Goal: Information Seeking & Learning: Check status

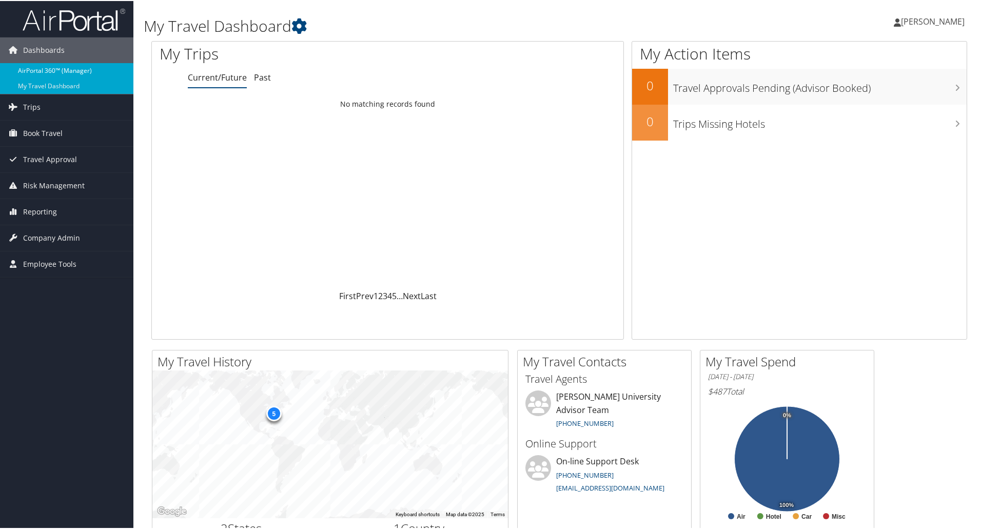
click at [57, 71] on link "AirPortal 360™ (Manager)" at bounding box center [66, 69] width 133 height 15
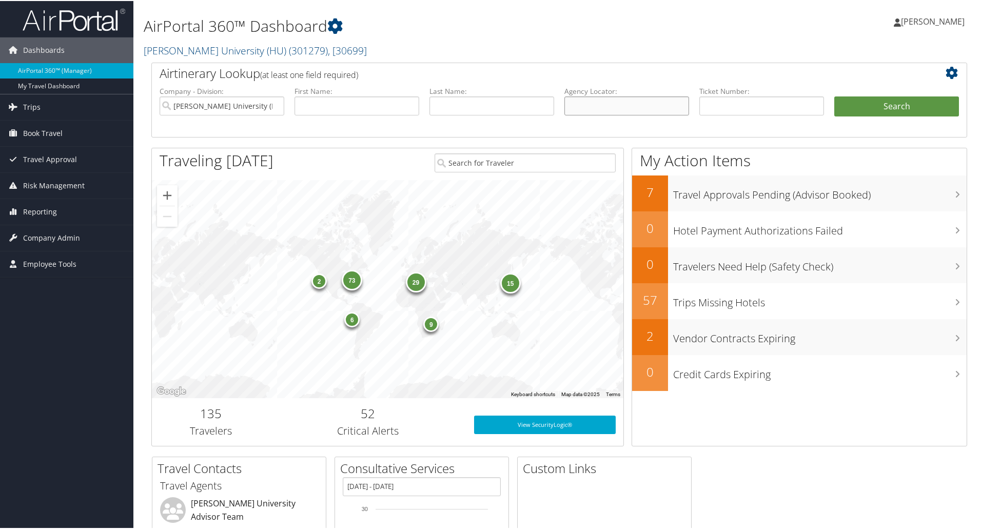
click at [577, 104] on input "text" at bounding box center [626, 104] width 125 height 19
paste input "C4ZMS9"
type input "C4ZMS9"
click at [834, 95] on button "Search" at bounding box center [896, 105] width 125 height 21
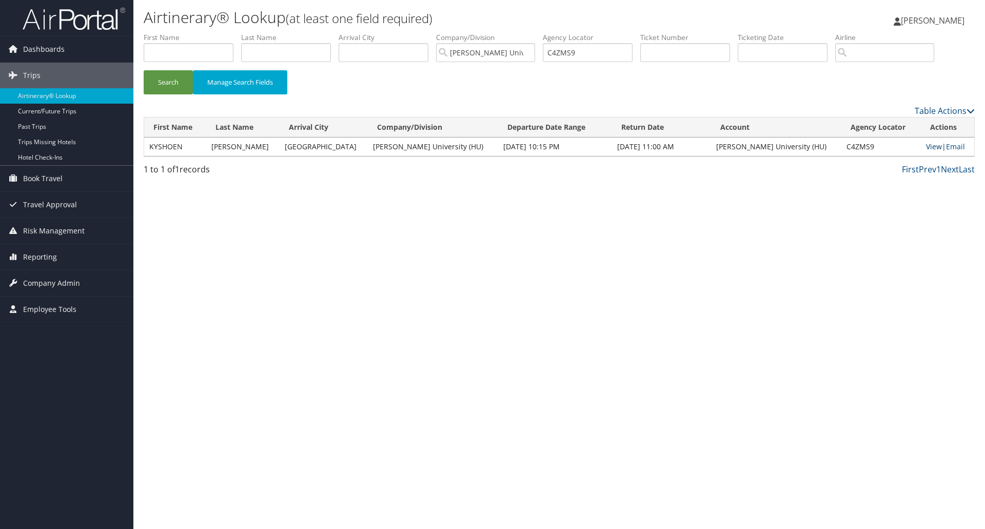
click at [926, 147] on link "View" at bounding box center [934, 147] width 16 height 10
click at [567, 50] on input "C4ZMS9" at bounding box center [588, 52] width 90 height 19
paste input "BCCX3"
click at [144, 70] on button "Search" at bounding box center [168, 82] width 49 height 24
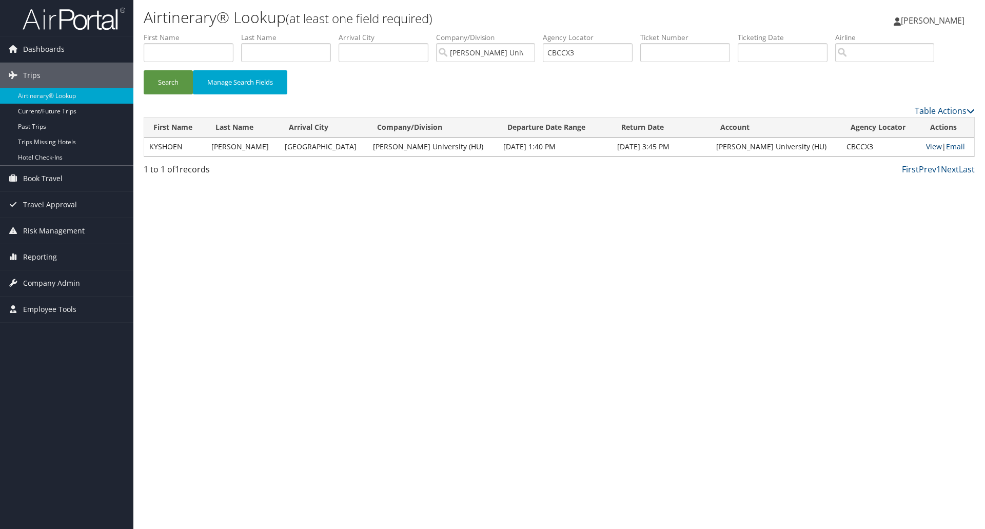
click at [926, 147] on link "View" at bounding box center [934, 147] width 16 height 10
click at [577, 53] on input "CBCCX3" at bounding box center [588, 52] width 90 height 19
paste input "55HJV"
click at [144, 70] on button "Search" at bounding box center [168, 82] width 49 height 24
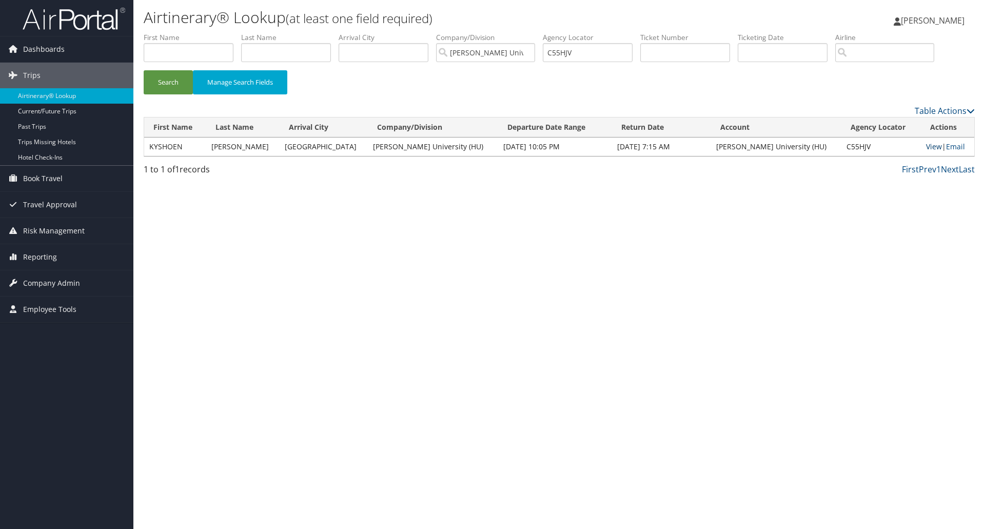
click at [926, 147] on link "View" at bounding box center [934, 147] width 16 height 10
click at [564, 51] on input "C55HJV" at bounding box center [588, 52] width 90 height 19
click at [571, 54] on input "C55HJV" at bounding box center [588, 52] width 90 height 19
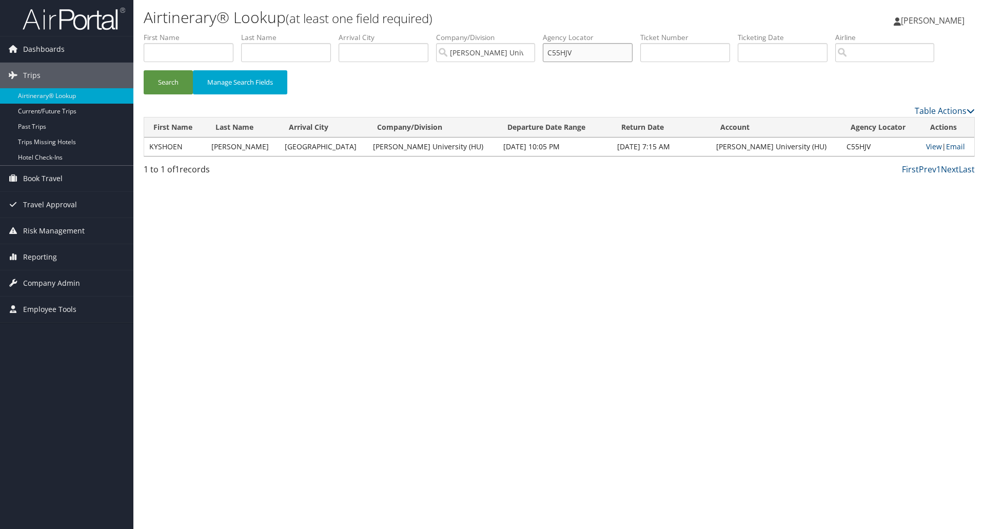
paste input "6WXZD"
type input "C6WXZD"
click at [230, 84] on button "Manage Search Fields" at bounding box center [240, 82] width 94 height 24
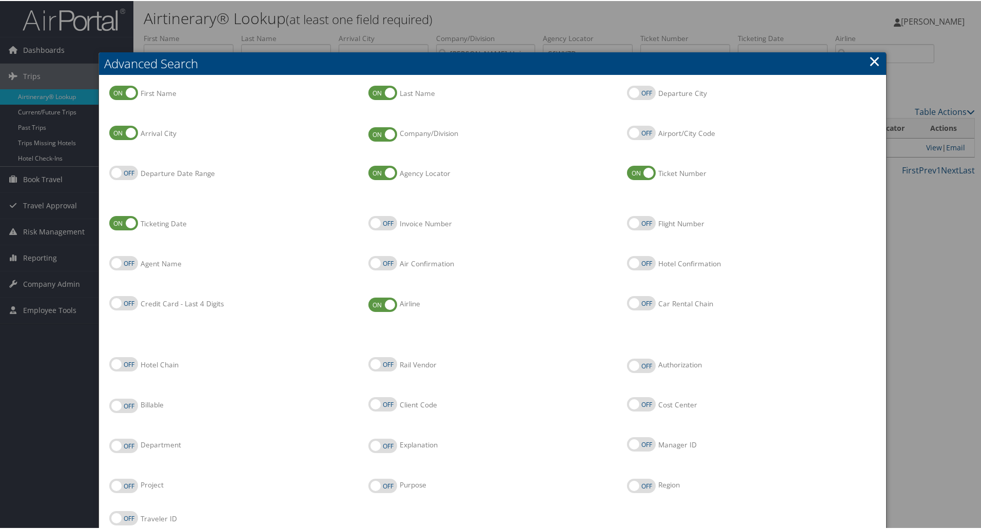
click at [879, 58] on h2 "Advanced Search" at bounding box center [492, 62] width 787 height 23
click at [871, 59] on link "×" at bounding box center [874, 60] width 12 height 21
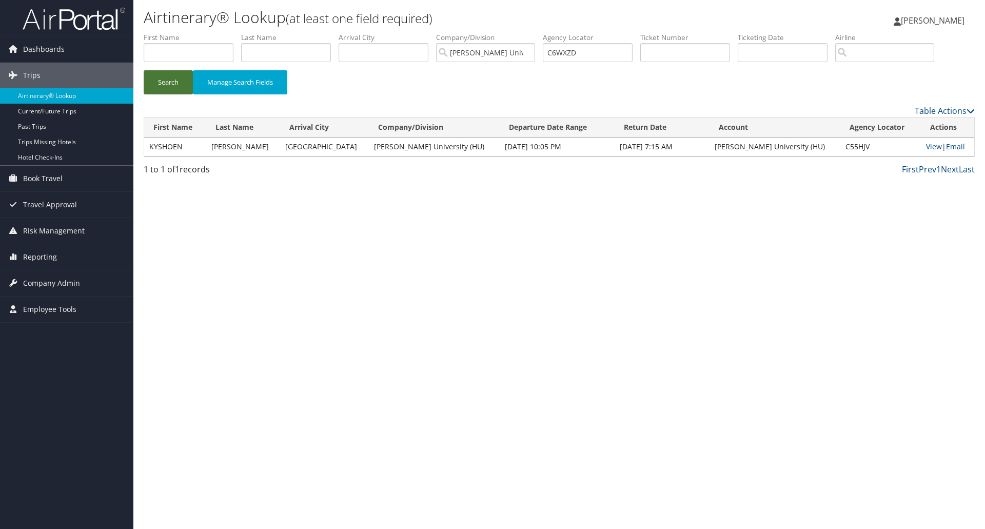
click at [169, 82] on button "Search" at bounding box center [168, 82] width 49 height 24
click at [924, 149] on link "View" at bounding box center [932, 147] width 16 height 10
click at [572, 58] on input "C6WXZD" at bounding box center [588, 52] width 90 height 19
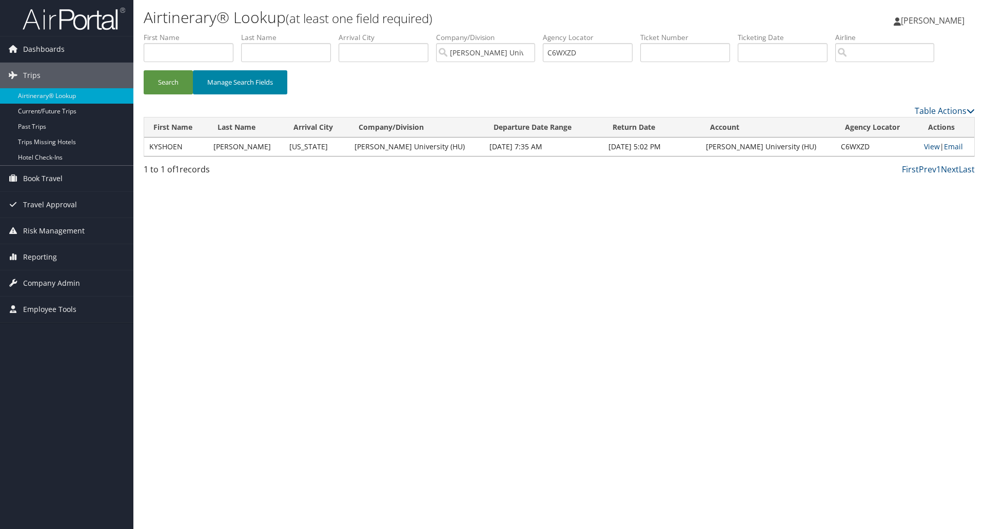
click at [275, 86] on button "Manage Search Fields" at bounding box center [240, 82] width 94 height 24
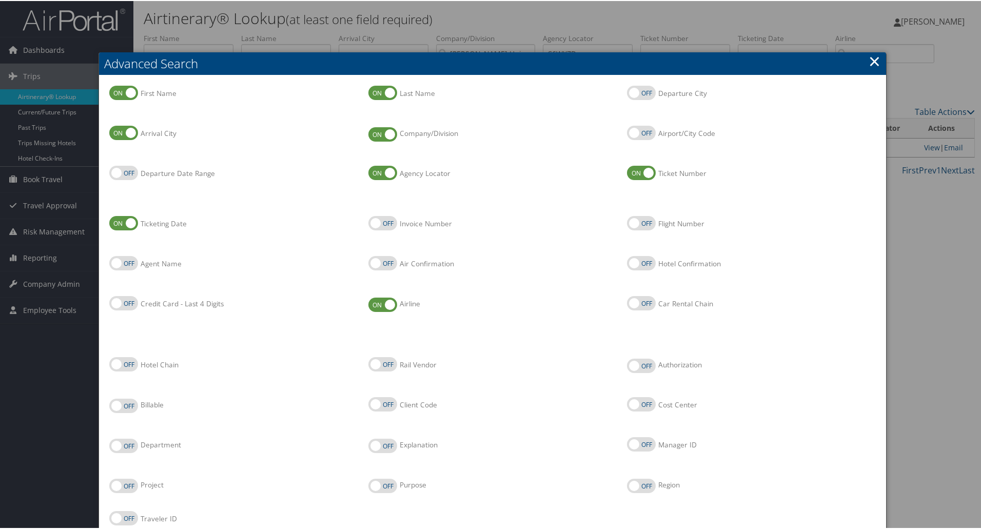
click at [635, 365] on label "Authorization" at bounding box center [641, 365] width 29 height 14
click at [635, 365] on input "Authorization" at bounding box center [635, 364] width 7 height 7
checkbox input "true"
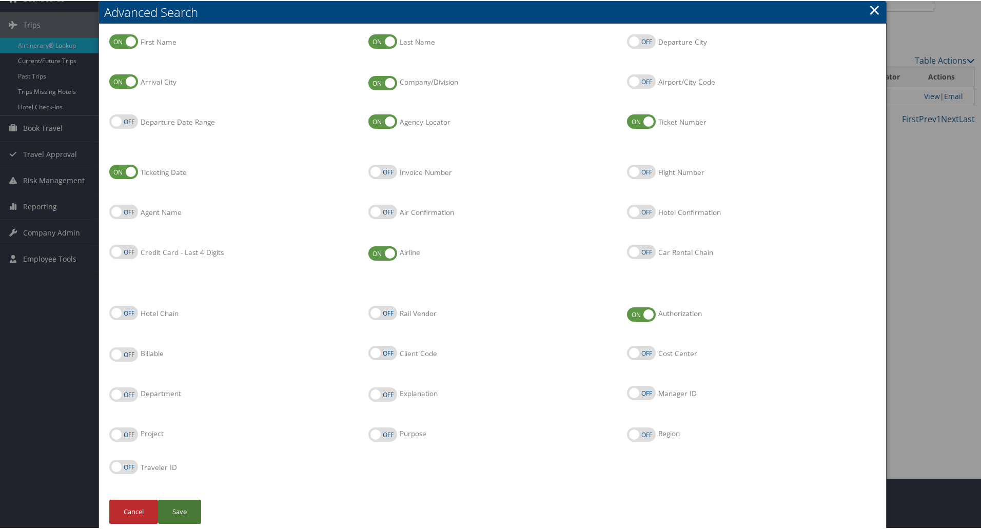
click at [187, 507] on button "Save" at bounding box center [179, 511] width 43 height 24
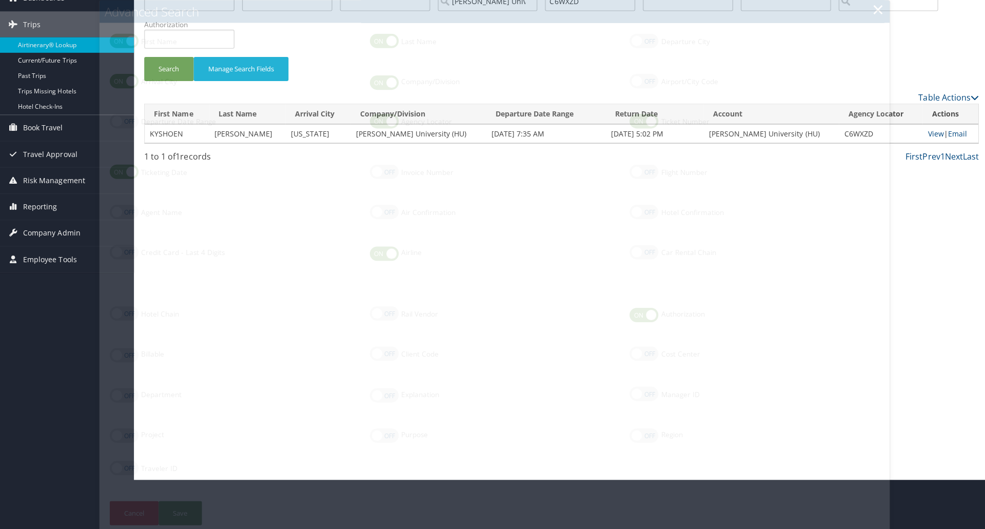
scroll to position [0, 0]
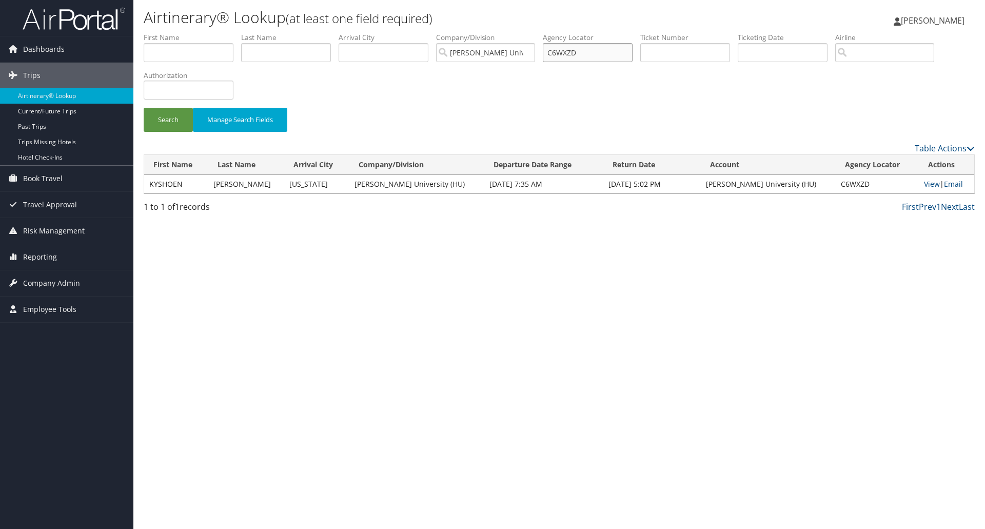
click at [571, 54] on input "C6WXZD" at bounding box center [588, 52] width 90 height 19
paste input "MIACYX"
type input "MIACYX"
click at [144, 108] on button "Search" at bounding box center [168, 120] width 49 height 24
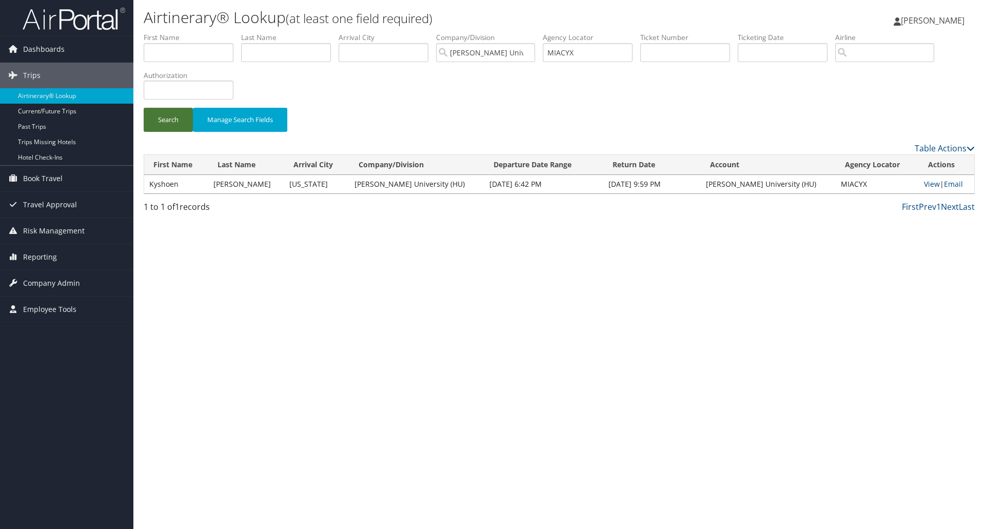
click at [171, 116] on button "Search" at bounding box center [168, 120] width 49 height 24
click at [924, 183] on link "View" at bounding box center [932, 184] width 16 height 10
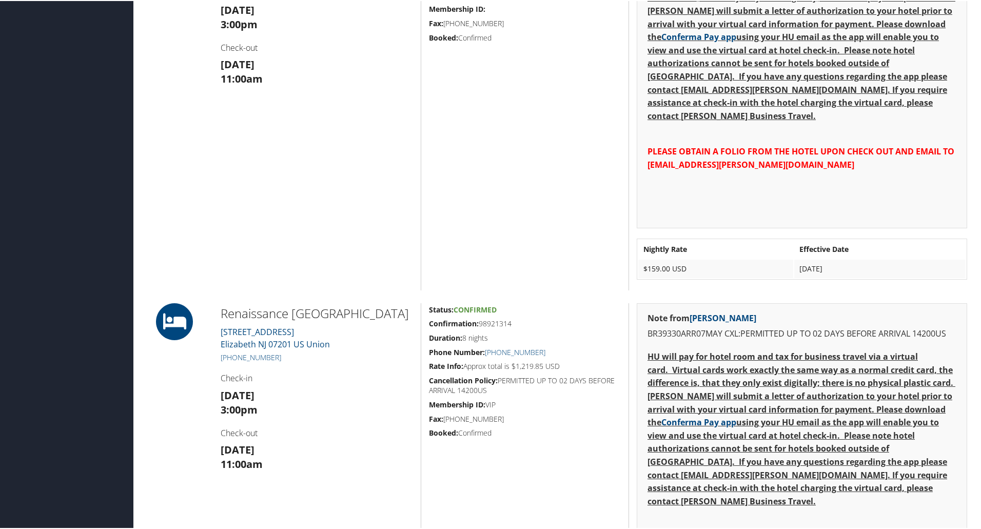
scroll to position [872, 0]
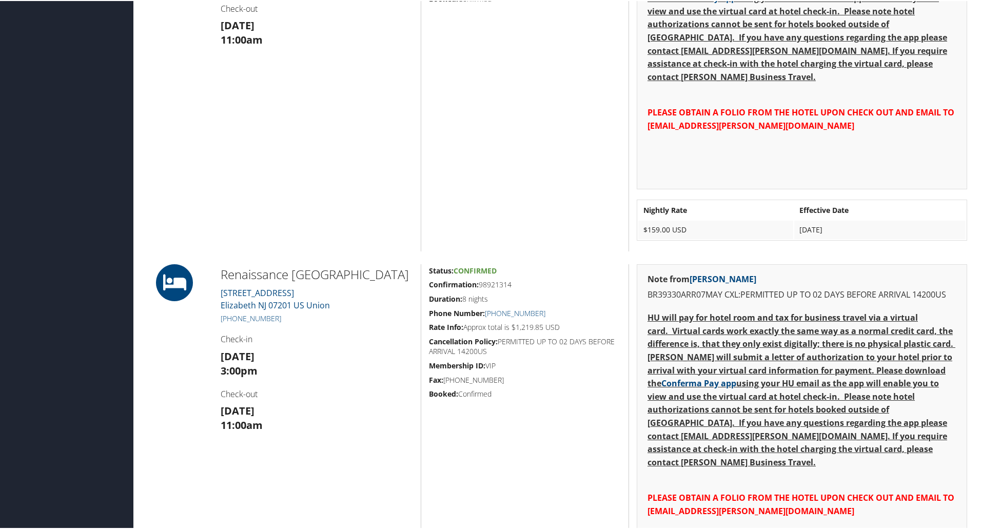
click at [276, 272] on h2 "Renaissance Newark Arpt Hotel" at bounding box center [317, 273] width 192 height 17
copy h2 "Renaissance"
drag, startPoint x: 334, startPoint y: 274, endPoint x: 223, endPoint y: 277, distance: 111.4
click at [223, 277] on h2 "Renaissance Newark Arpt Hotel" at bounding box center [317, 273] width 192 height 17
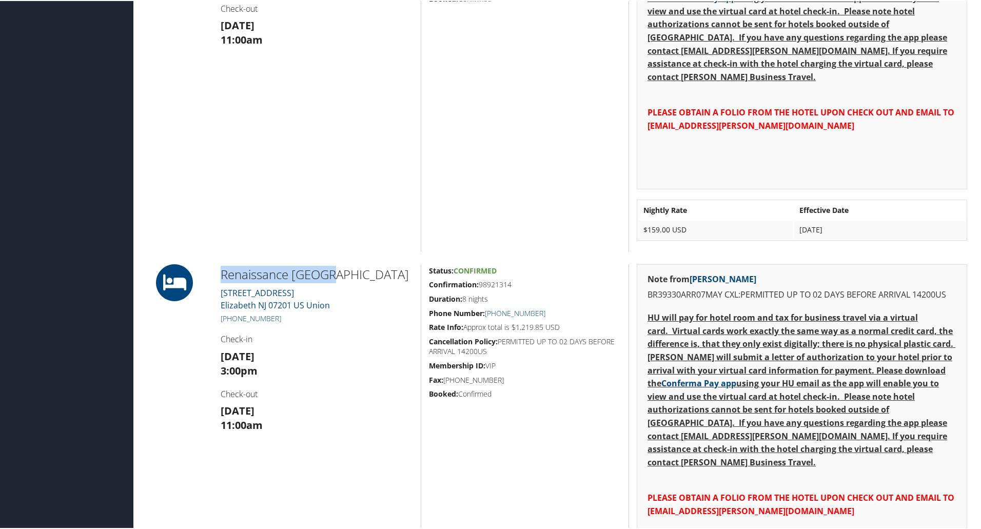
copy h2 "Renaissance Newark"
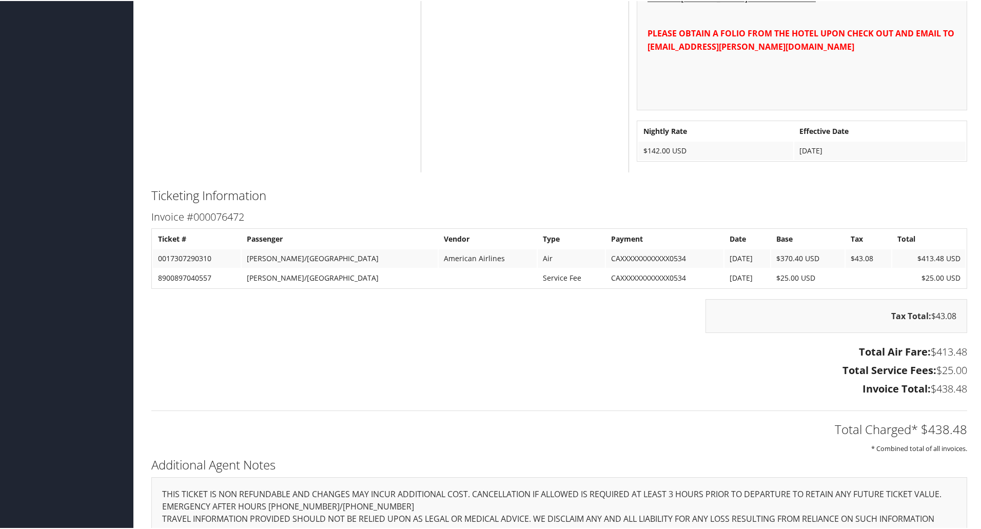
scroll to position [1400, 0]
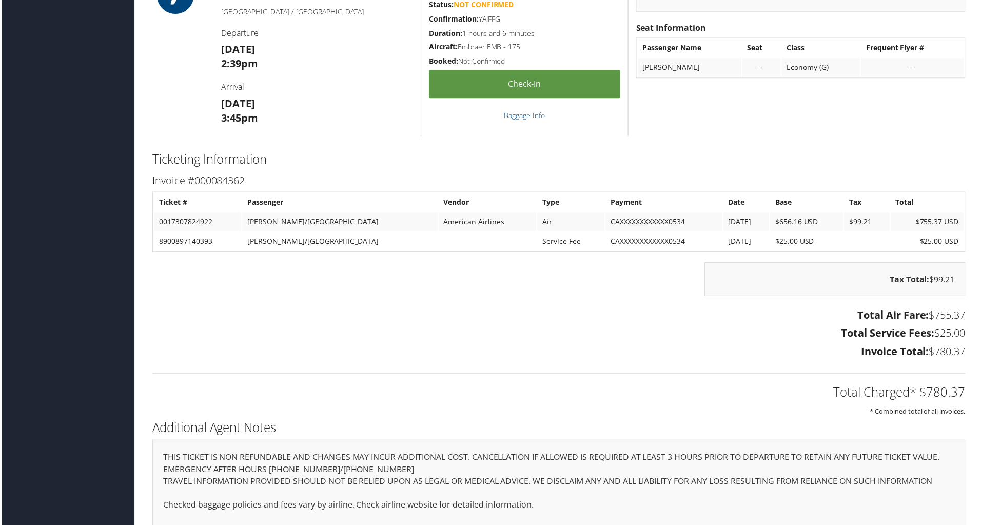
scroll to position [2706, 0]
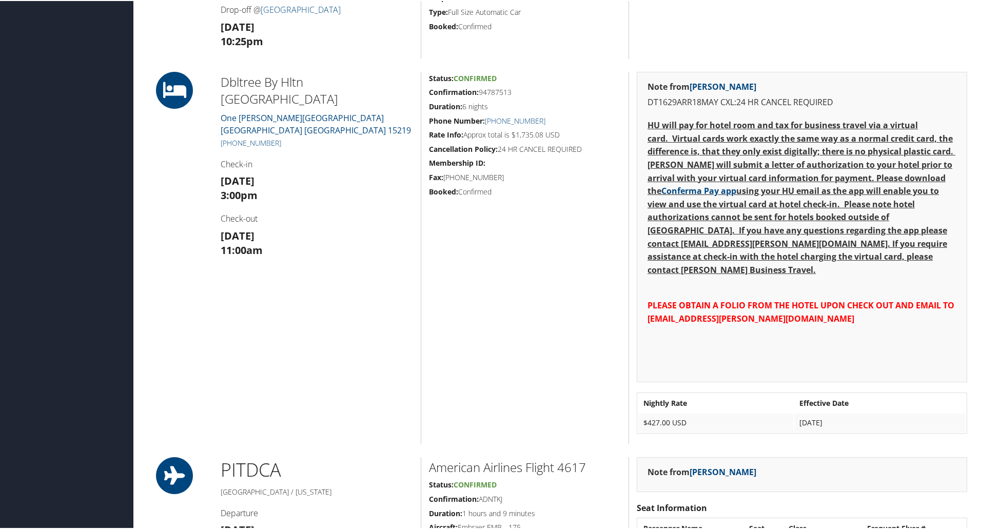
scroll to position [667, 0]
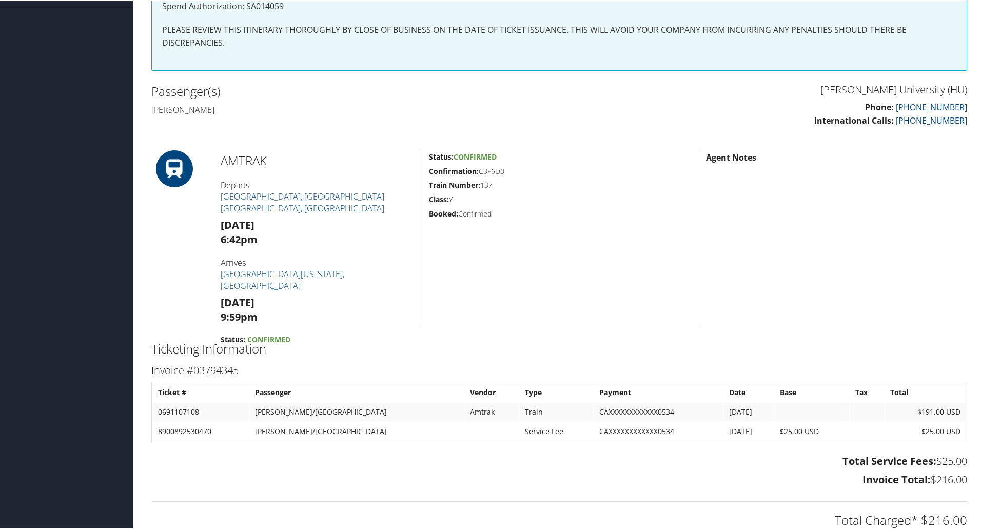
scroll to position [256, 0]
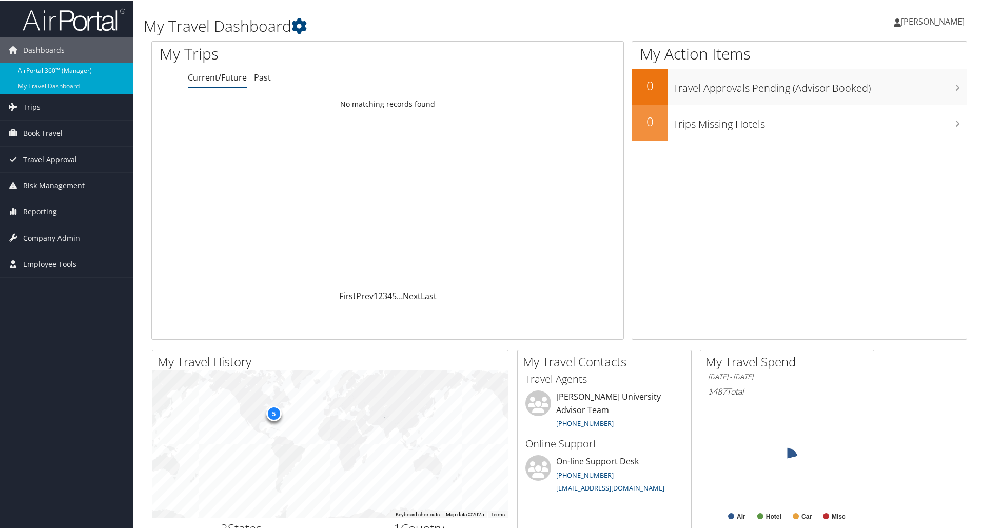
click at [80, 71] on link "AirPortal 360™ (Manager)" at bounding box center [66, 69] width 133 height 15
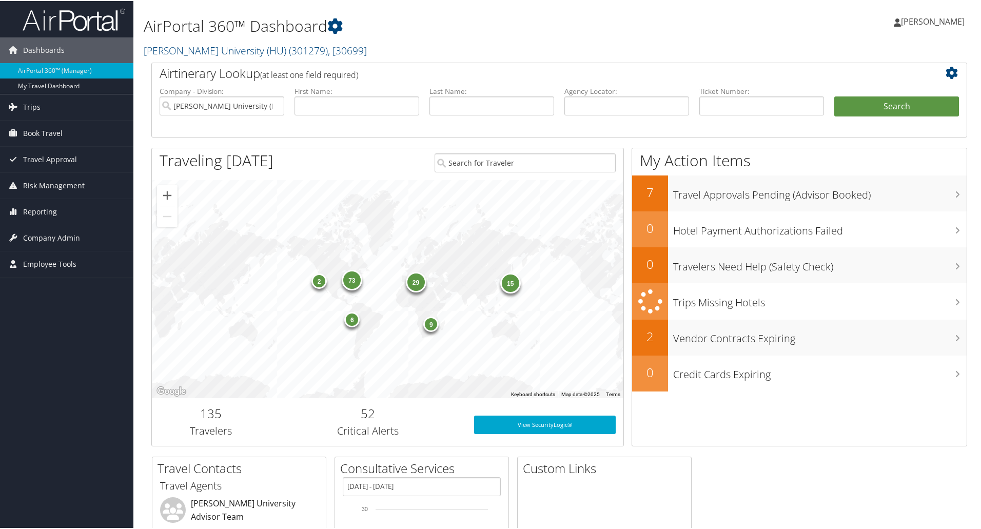
click at [947, 76] on icon at bounding box center [953, 72] width 17 height 12
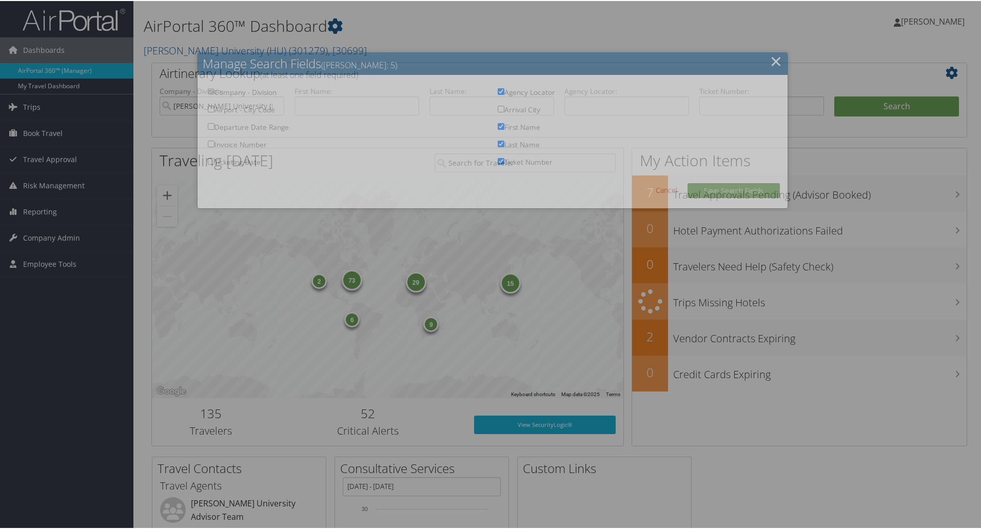
checkbox input "true"
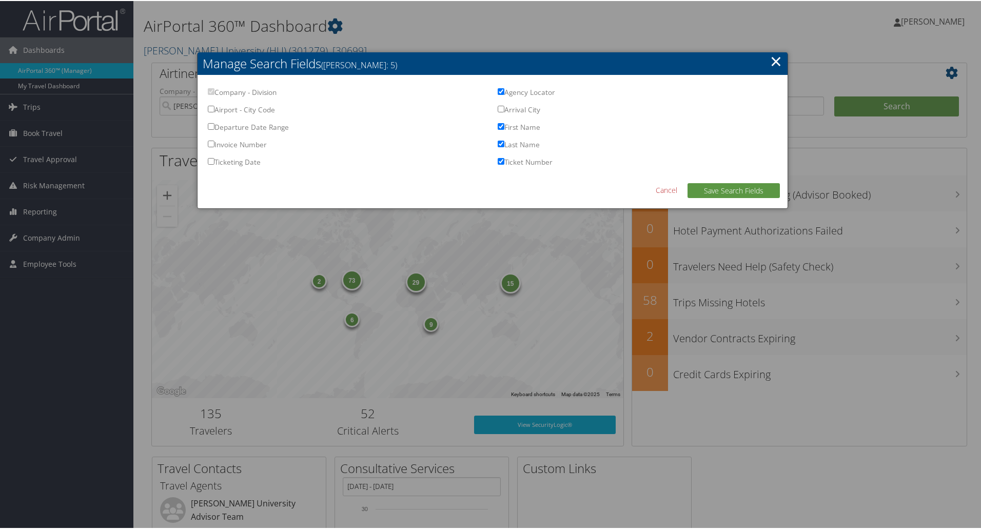
click at [773, 60] on link "×" at bounding box center [776, 60] width 12 height 21
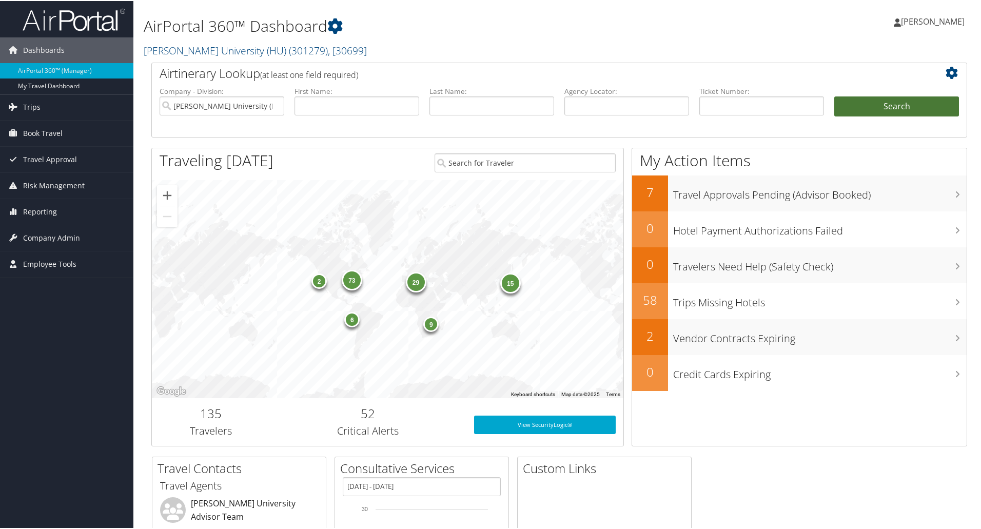
click at [866, 101] on button "Search" at bounding box center [896, 105] width 125 height 21
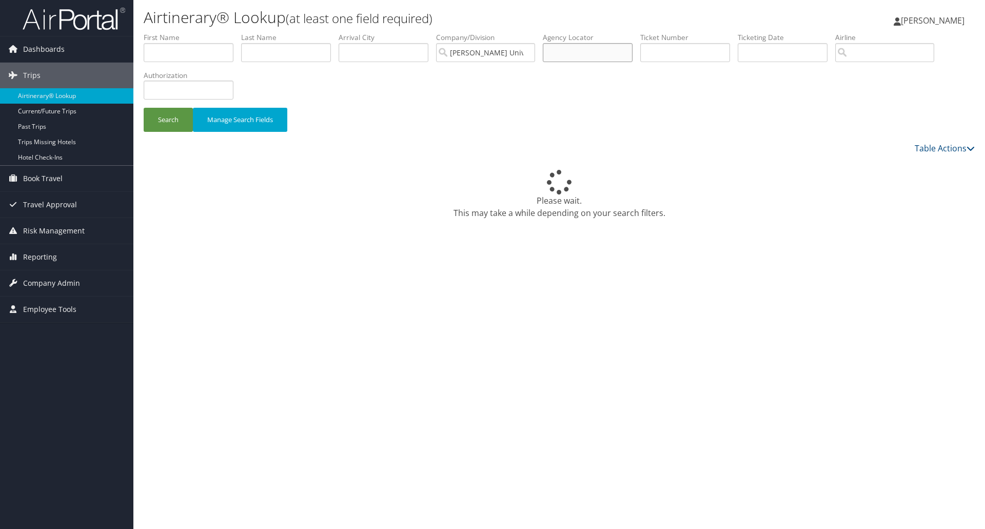
click at [594, 52] on input "text" at bounding box center [588, 52] width 90 height 19
click at [594, 51] on input "text" at bounding box center [588, 52] width 90 height 19
paste input "C7LTNH"
click at [177, 124] on button "Search" at bounding box center [168, 120] width 49 height 24
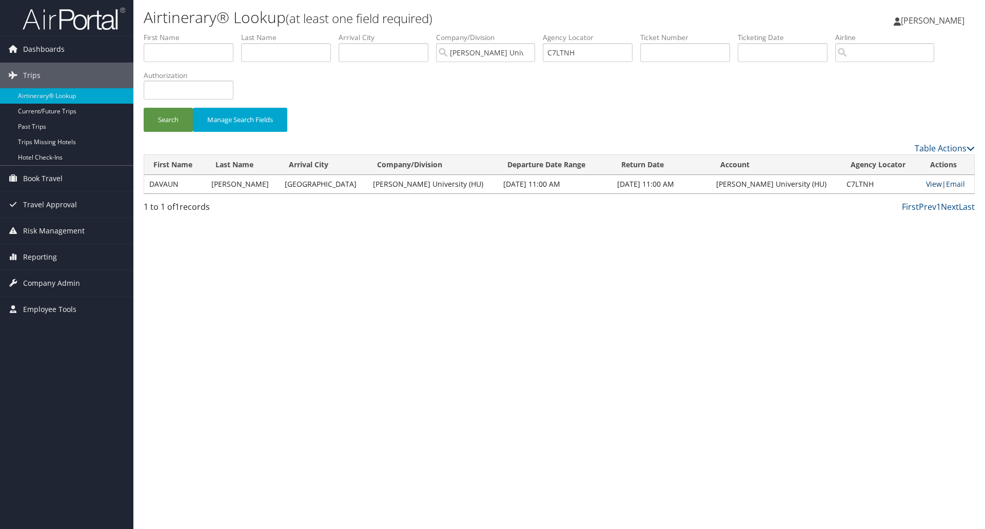
click at [926, 182] on link "View" at bounding box center [934, 184] width 16 height 10
click at [568, 52] on input "C7LTNH" at bounding box center [588, 52] width 90 height 19
paste input "5HXYX"
type input "C5HXYX"
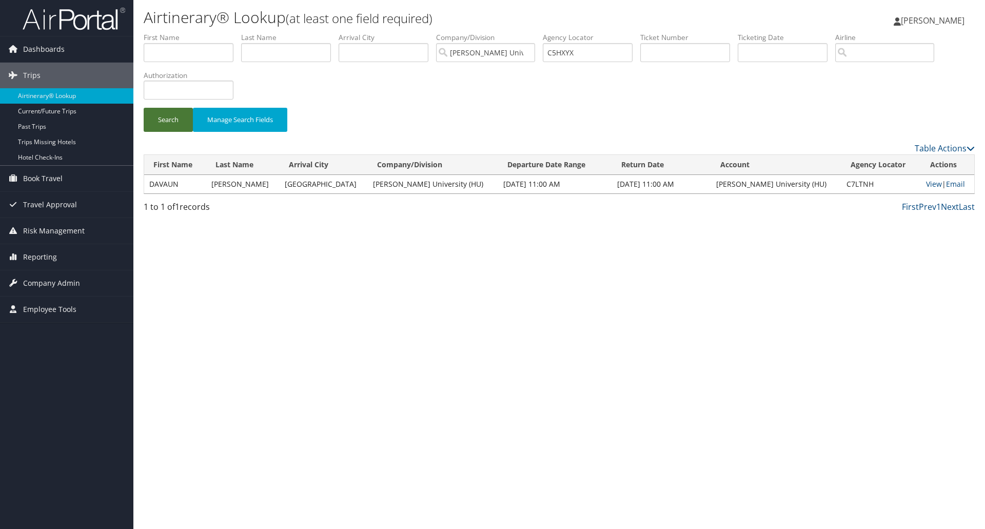
click at [158, 120] on button "Search" at bounding box center [168, 120] width 49 height 24
click at [927, 181] on link "View" at bounding box center [935, 184] width 16 height 10
click at [200, 90] on input "text" at bounding box center [189, 90] width 90 height 19
paste input "SA014301"
type input "SA014301"
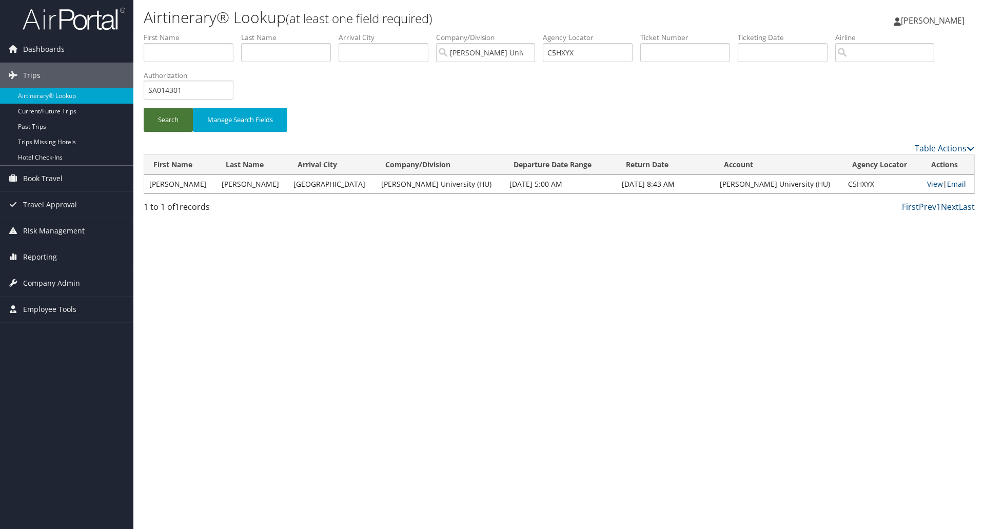
click at [172, 125] on button "Search" at bounding box center [168, 120] width 49 height 24
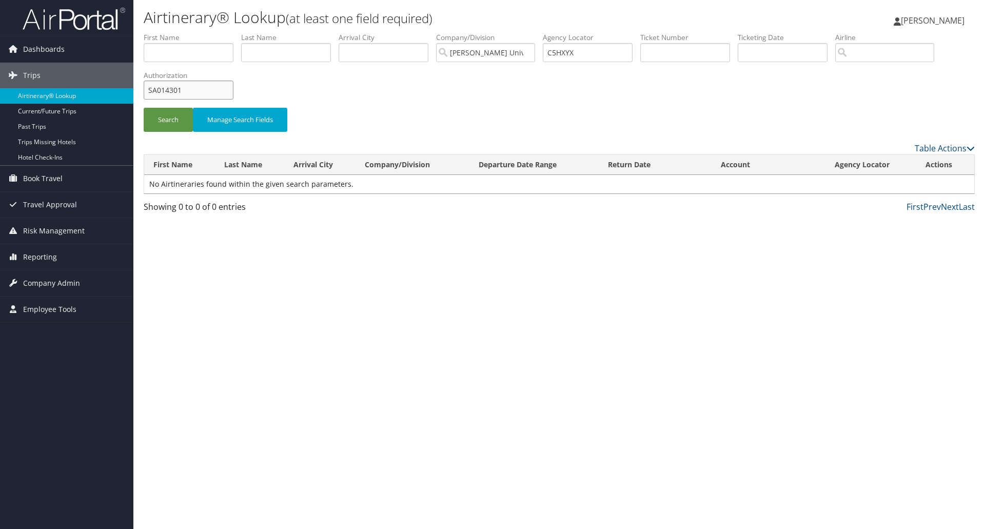
click at [192, 94] on input "SA014301" at bounding box center [189, 90] width 90 height 19
click at [572, 54] on input "C5HXYX" at bounding box center [588, 52] width 90 height 19
click at [177, 115] on button "Search" at bounding box center [168, 120] width 49 height 24
click at [175, 92] on input "SA014301" at bounding box center [189, 90] width 90 height 19
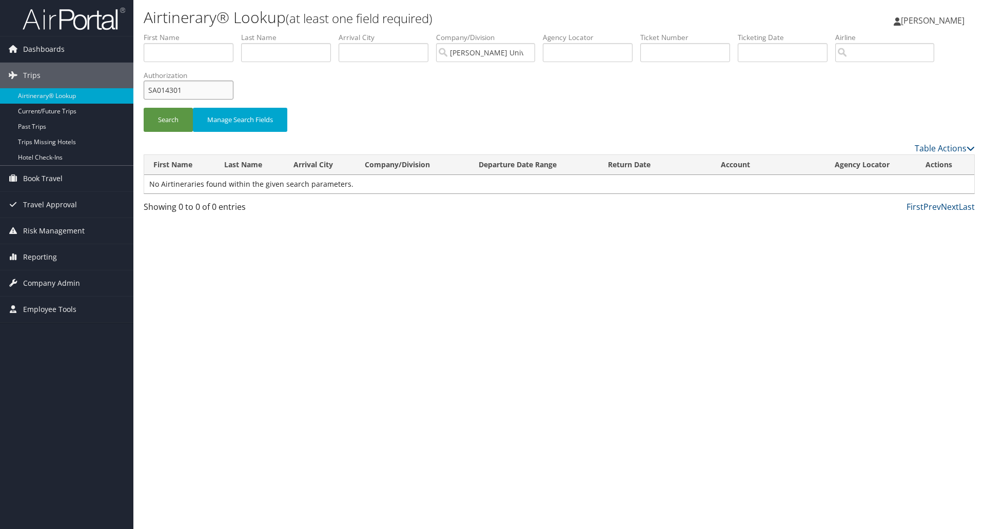
click at [175, 92] on input "SA014301" at bounding box center [189, 90] width 90 height 19
click at [574, 51] on input "text" at bounding box center [588, 52] width 90 height 19
paste input "C8YJW4"
click at [157, 115] on button "Search" at bounding box center [168, 120] width 49 height 24
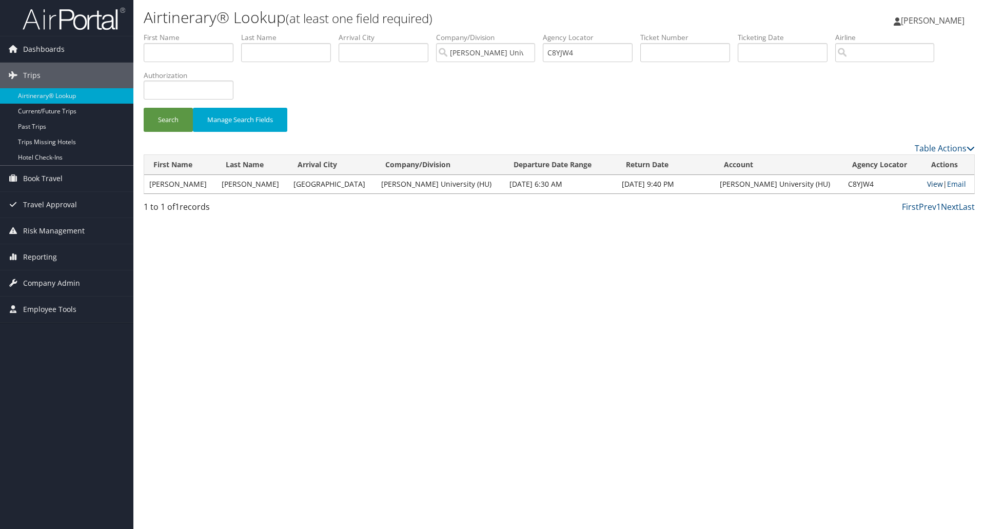
click at [927, 184] on link "View" at bounding box center [935, 184] width 16 height 10
click at [560, 49] on input "C8YJW4" at bounding box center [588, 52] width 90 height 19
paste input "1RYFQ"
type input "C1RYFQ"
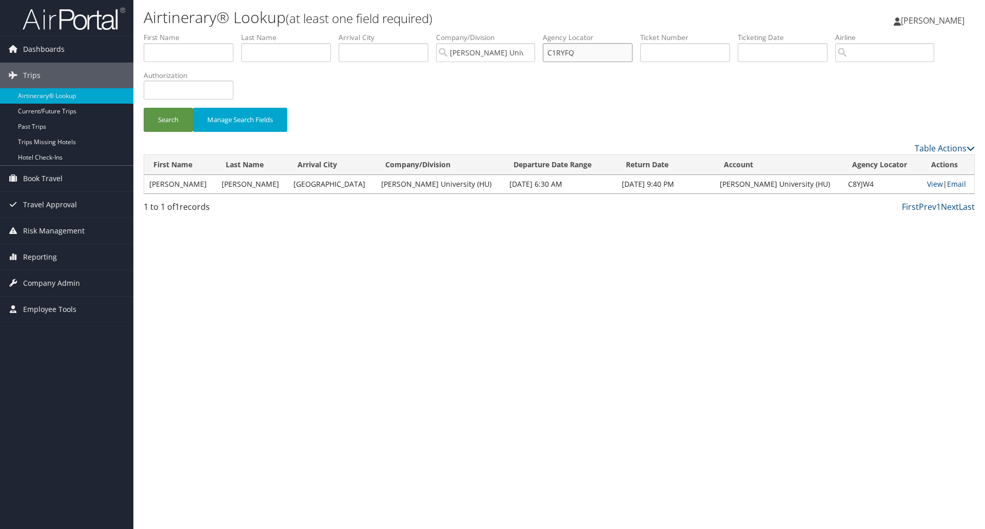
click at [144, 108] on button "Search" at bounding box center [168, 120] width 49 height 24
click at [927, 185] on link "View" at bounding box center [935, 184] width 16 height 10
click at [570, 53] on input "C1RYFQ" at bounding box center [588, 52] width 90 height 19
click at [280, 50] on input "text" at bounding box center [286, 52] width 90 height 19
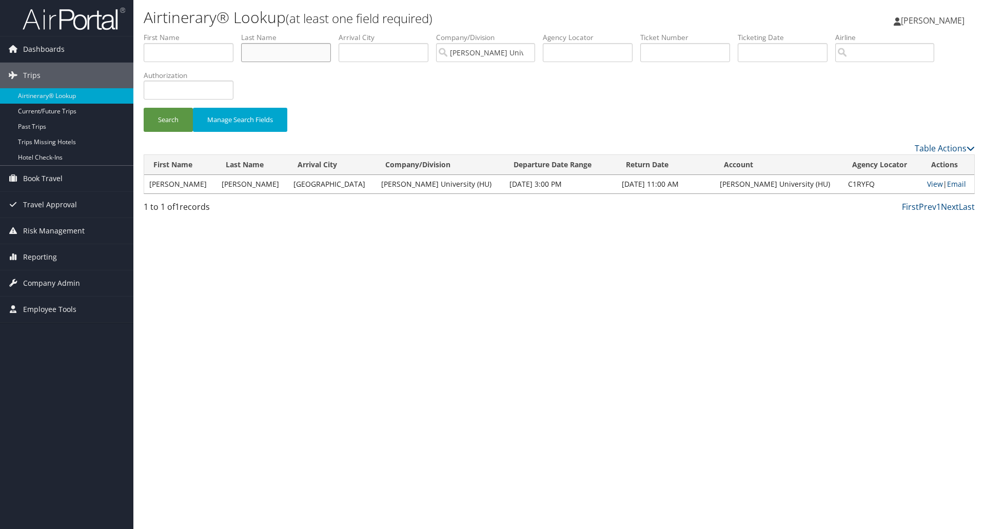
paste input "[PERSON_NAME]/[PERSON_NAME]"
type input "KARLE"
click at [156, 55] on input "text" at bounding box center [189, 52] width 90 height 19
paste input "[PERSON_NAME]/[PERSON_NAME]"
type input "NAKUL"
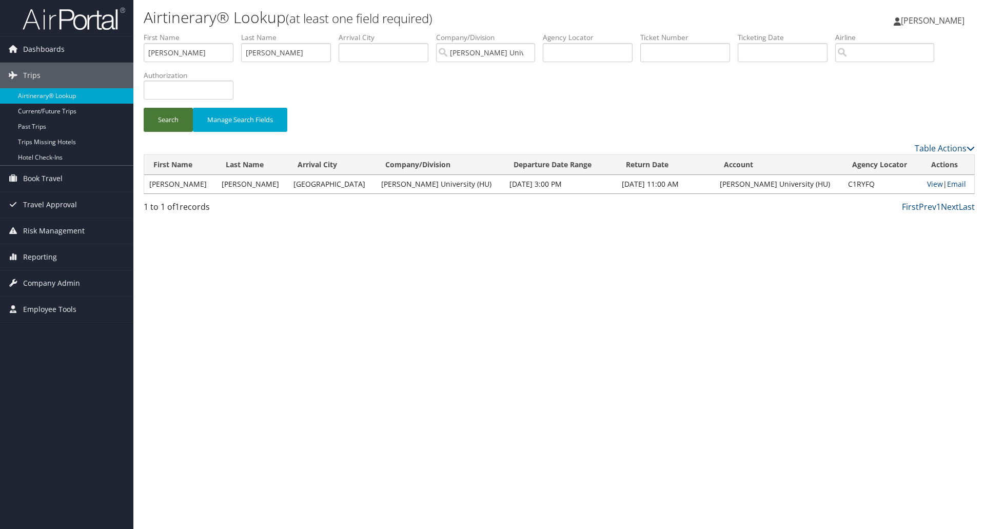
click at [182, 111] on button "Search" at bounding box center [168, 120] width 49 height 24
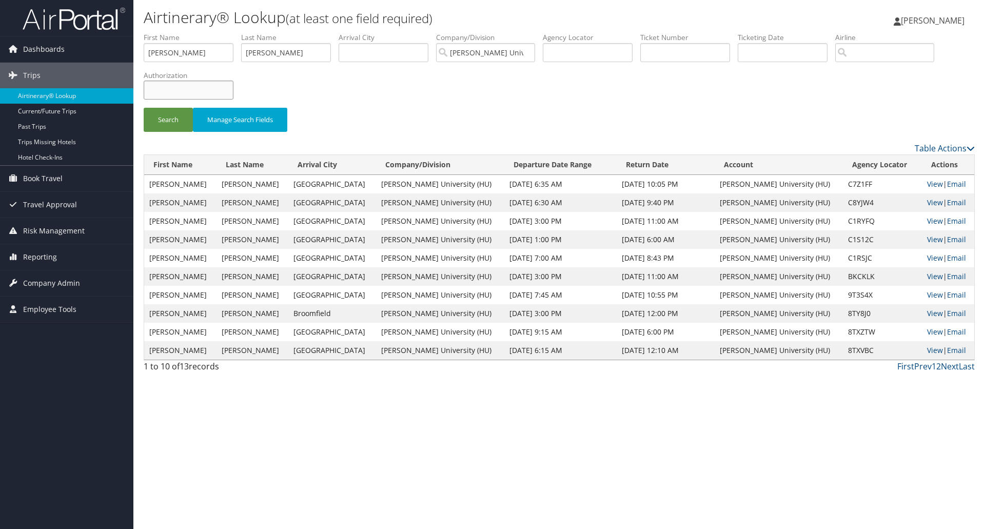
click at [178, 87] on input "text" at bounding box center [189, 90] width 90 height 19
paste input "SA013817"
type input "SA013817"
click at [166, 53] on input "NAKUL" at bounding box center [189, 52] width 90 height 19
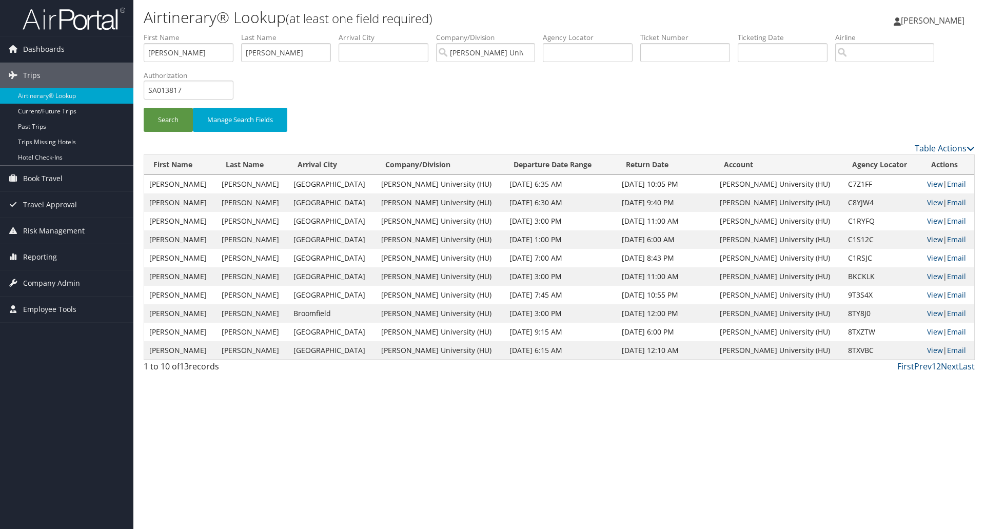
click at [927, 240] on link "View" at bounding box center [935, 239] width 16 height 10
click at [927, 261] on link "View" at bounding box center [935, 258] width 16 height 10
click at [928, 186] on link "View" at bounding box center [935, 184] width 16 height 10
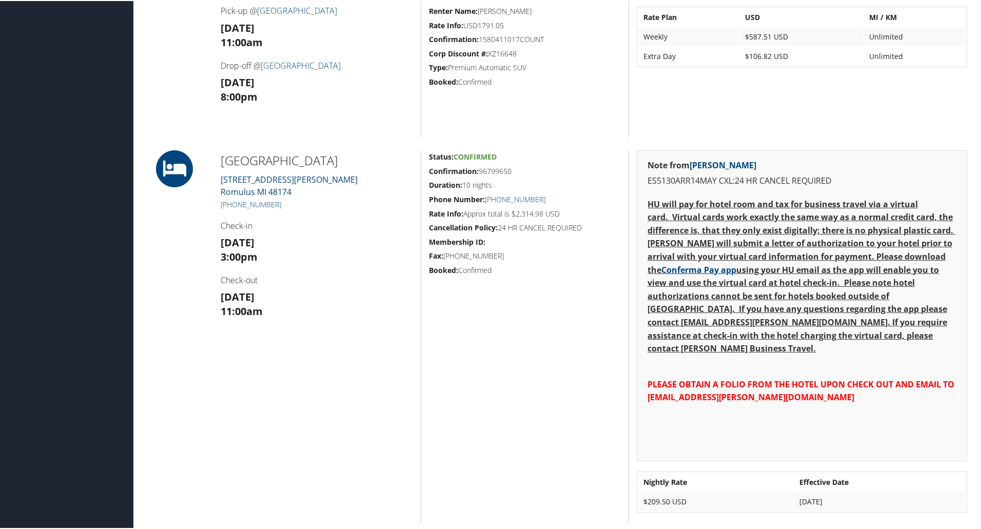
scroll to position [359, 0]
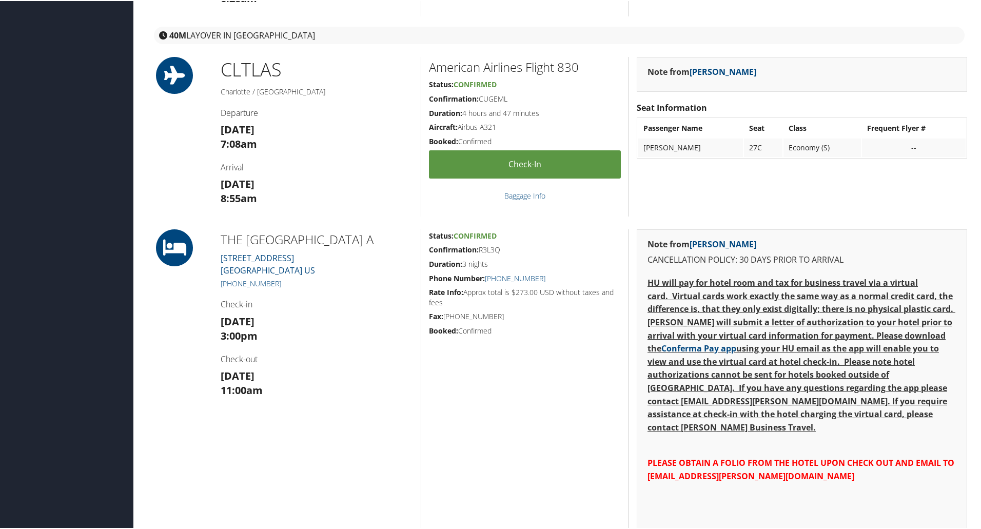
scroll to position [564, 0]
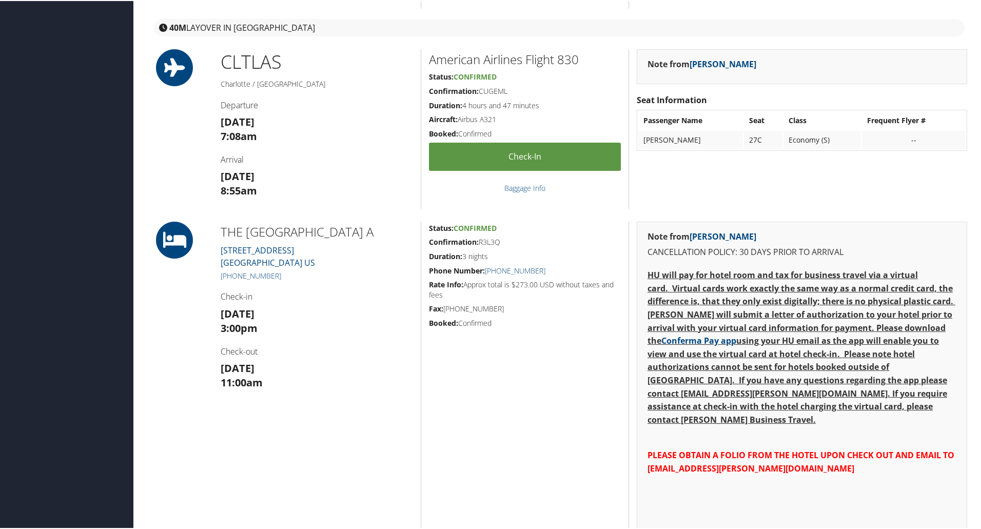
click at [289, 231] on h2 "THE [GEOGRAPHIC_DATA] A" at bounding box center [317, 230] width 192 height 17
copy h2 "ORLEANS"
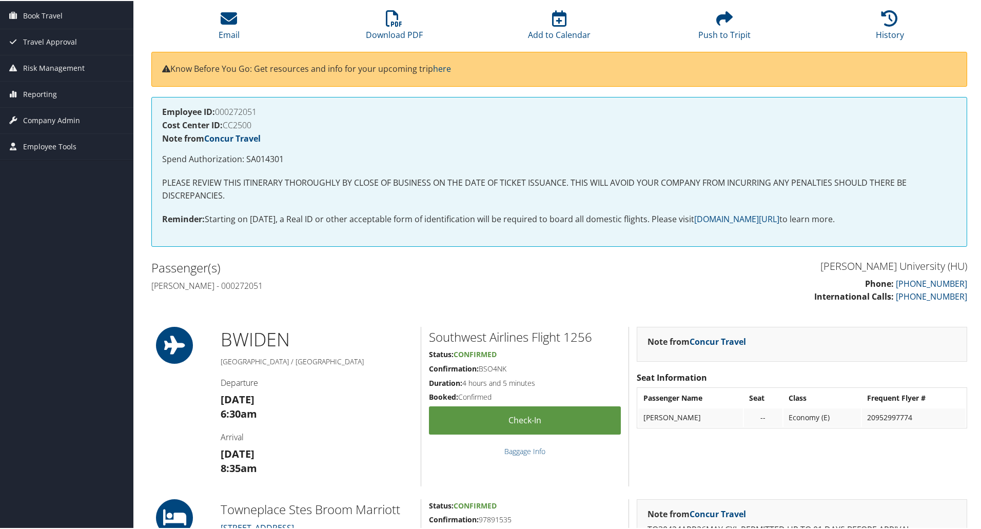
scroll to position [111, 0]
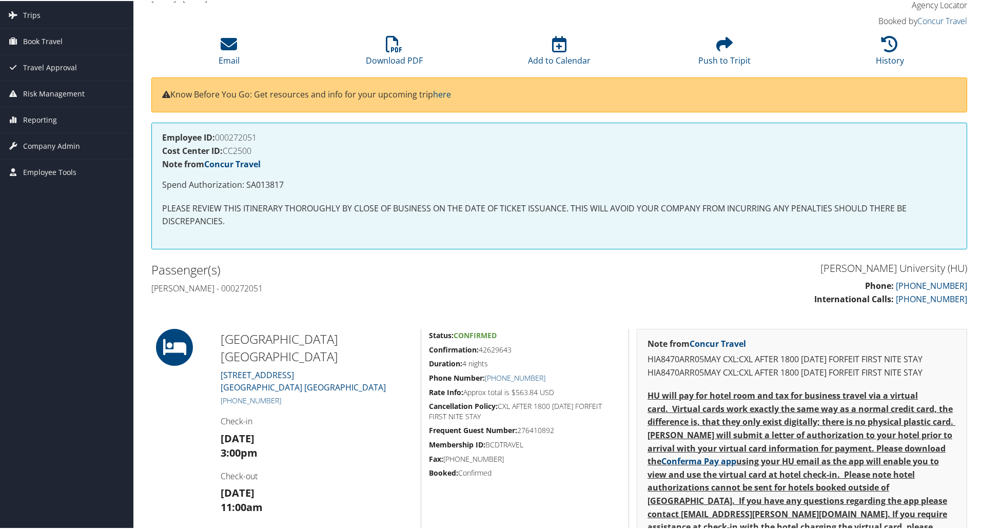
scroll to position [59, 0]
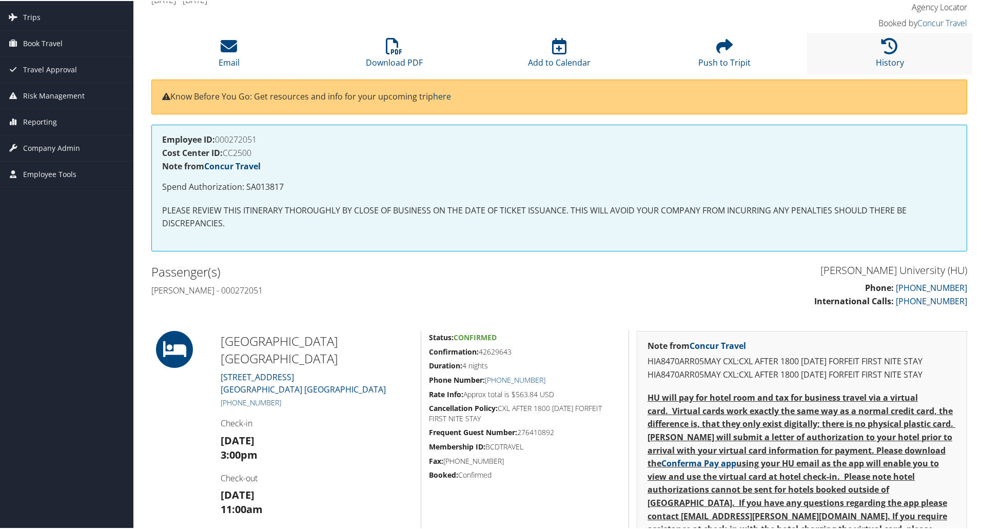
click at [876, 50] on li "History" at bounding box center [889, 53] width 165 height 42
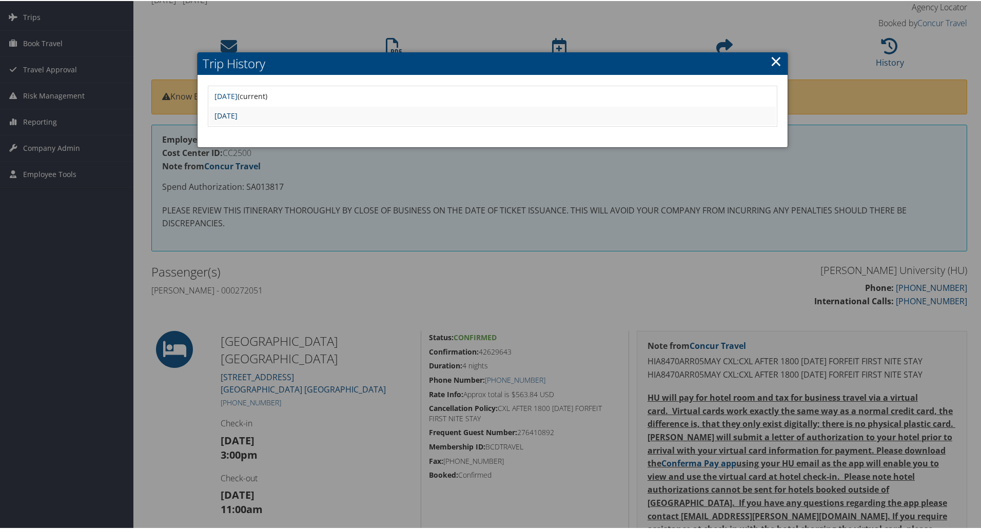
click at [237, 117] on link "[DATE]" at bounding box center [225, 115] width 23 height 10
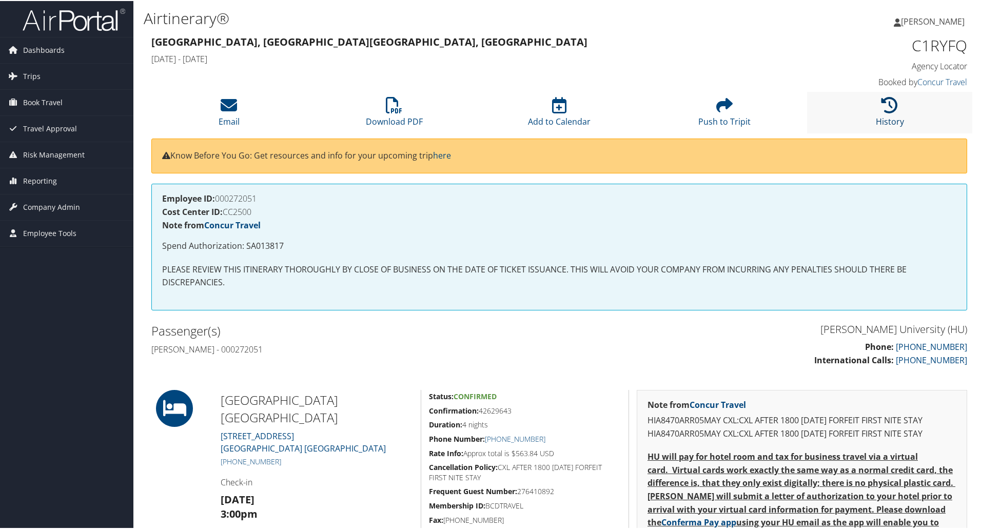
click at [881, 104] on icon at bounding box center [889, 104] width 16 height 16
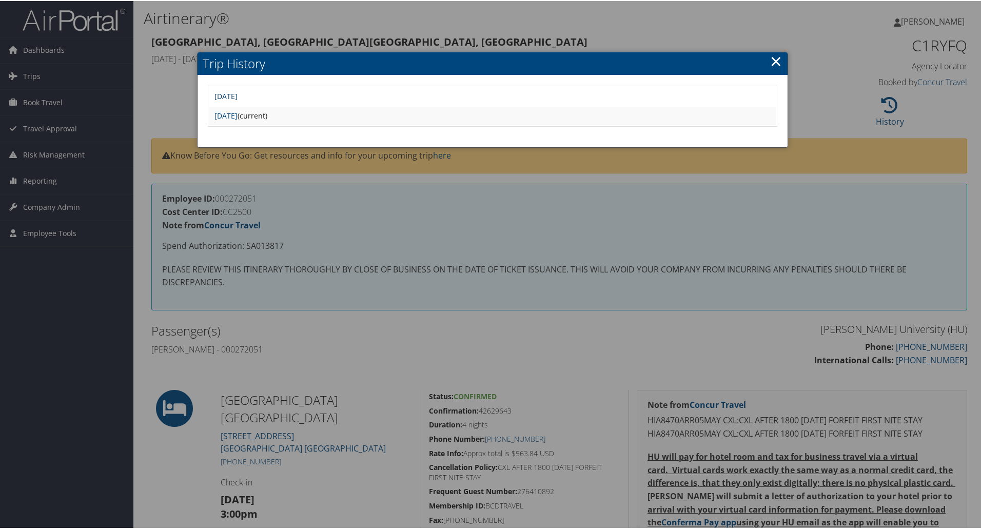
click at [237, 99] on link "Tue Apr 22 09:07:35 MDT 2025" at bounding box center [225, 95] width 23 height 10
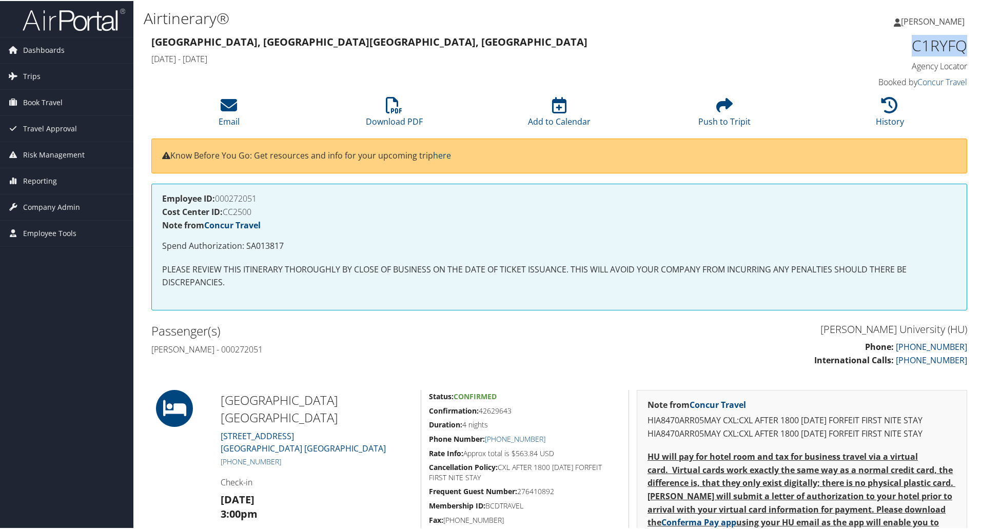
drag, startPoint x: 962, startPoint y: 51, endPoint x: 912, endPoint y: 48, distance: 50.4
click at [912, 48] on h1 "C1RYFQ" at bounding box center [871, 45] width 192 height 22
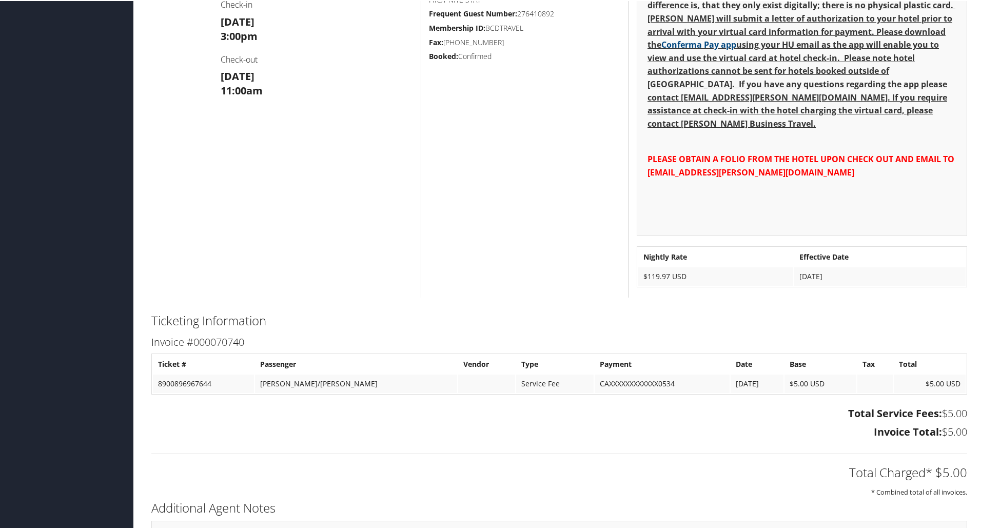
scroll to position [315, 0]
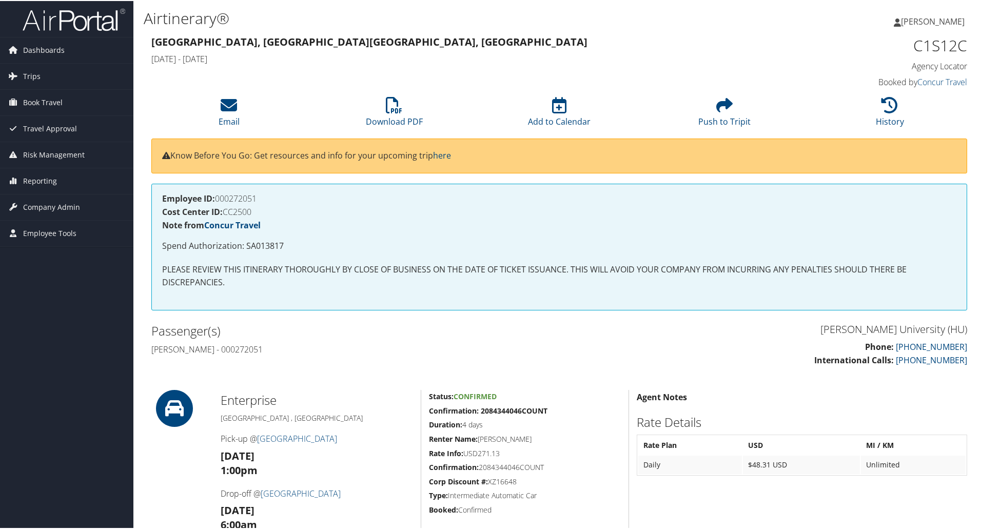
click at [937, 49] on h1 "C1S12C" at bounding box center [871, 45] width 192 height 22
copy h1 "C1S12C"
click at [266, 240] on p "Spend Authorization: SA013817" at bounding box center [559, 245] width 794 height 13
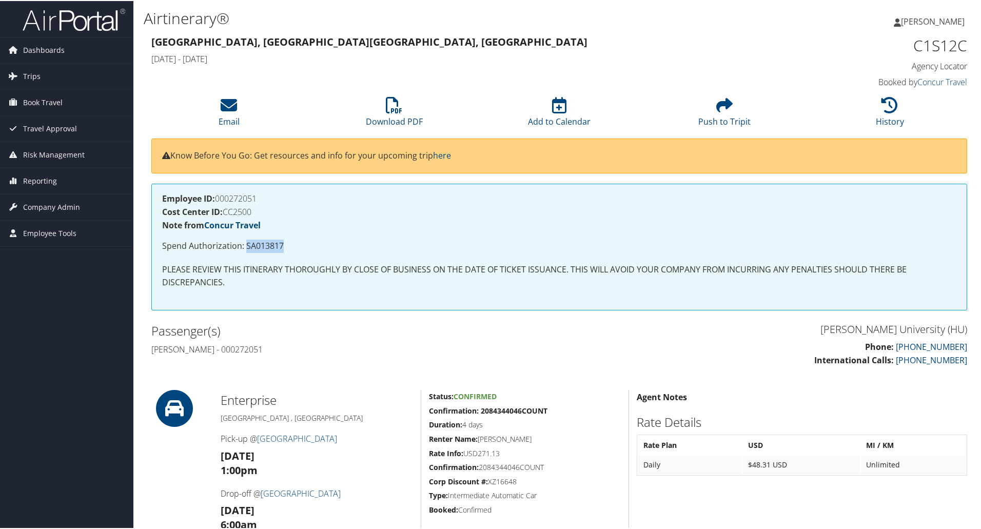
copy p "SA013817"
drag, startPoint x: 957, startPoint y: 46, endPoint x: 909, endPoint y: 44, distance: 47.7
click at [909, 44] on div "C1S12C Agency Locator Agency Locator C1S12C Booked by Concur Travel Booked by C…" at bounding box center [871, 61] width 208 height 58
copy h1 "C1S12C"
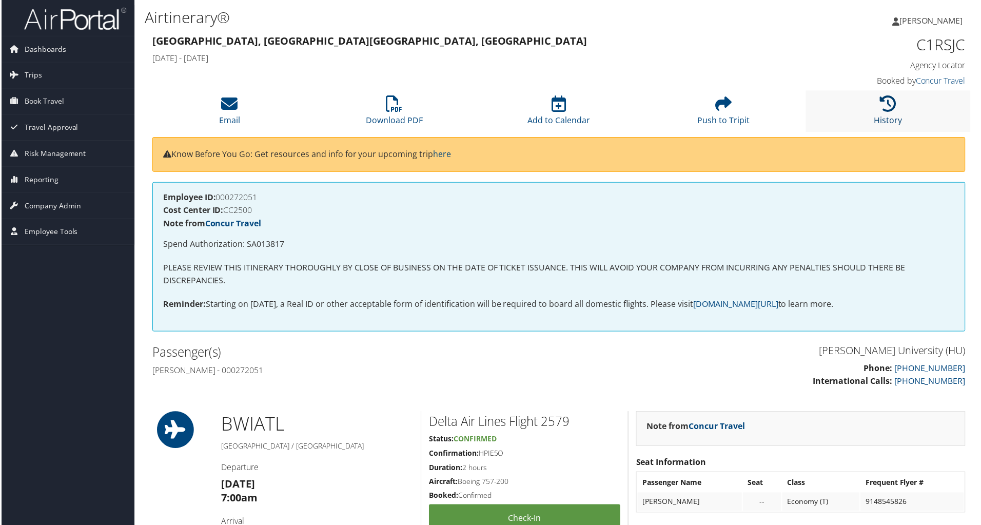
click at [893, 107] on icon at bounding box center [889, 104] width 16 height 16
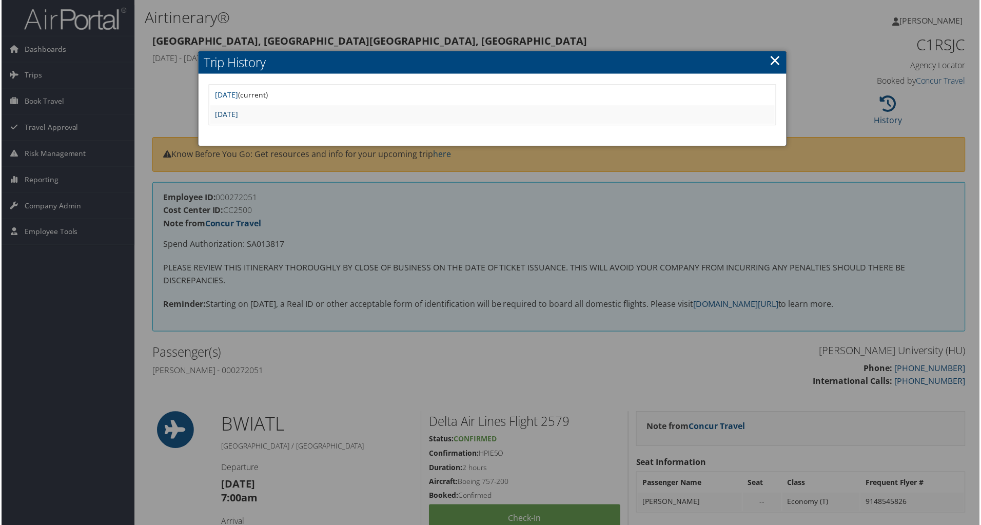
click at [237, 114] on link "[DATE]" at bounding box center [225, 115] width 23 height 10
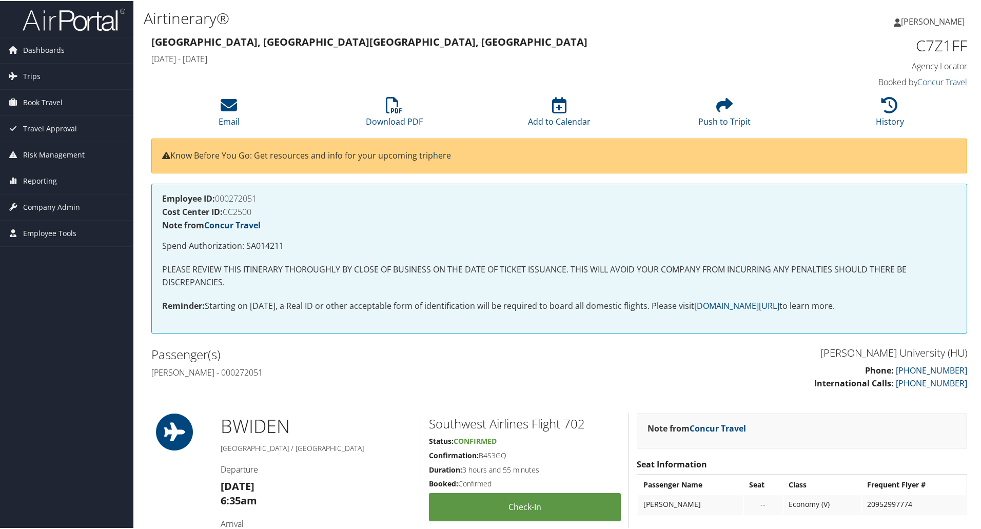
click at [273, 245] on p "Spend Authorization: SA014211" at bounding box center [559, 245] width 794 height 13
copy p "SA014211"
drag, startPoint x: 965, startPoint y: 50, endPoint x: 915, endPoint y: 51, distance: 50.3
click at [915, 51] on div "C7Z1FF Agency Locator Agency Locator C7Z1FF Booked by Concur Travel Booked by C…" at bounding box center [871, 61] width 208 height 58
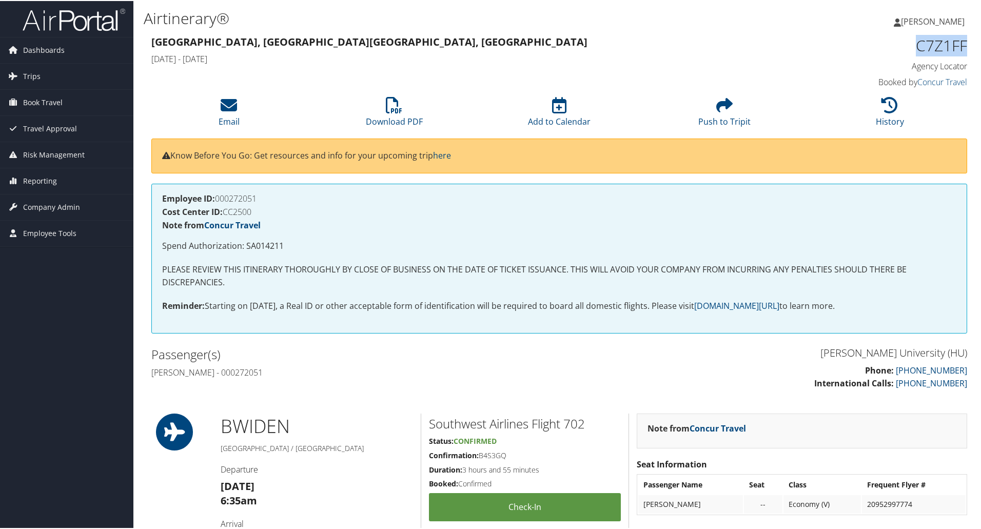
copy h1 "C7Z1FF"
